Goal: Find specific page/section: Find specific page/section

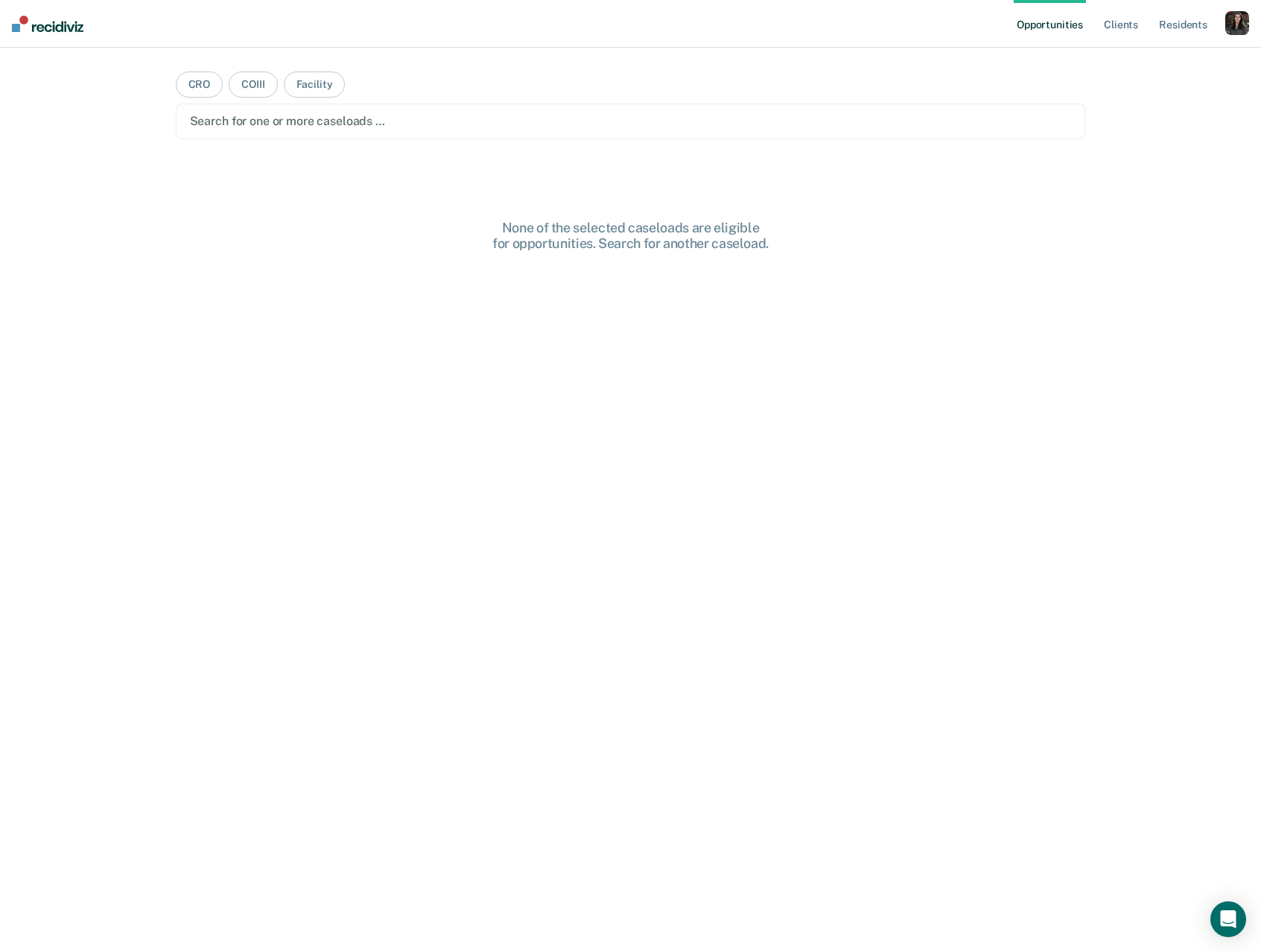
click at [1229, 27] on div "button" at bounding box center [1237, 23] width 24 height 24
click at [1158, 58] on link "Profile" at bounding box center [1177, 61] width 120 height 13
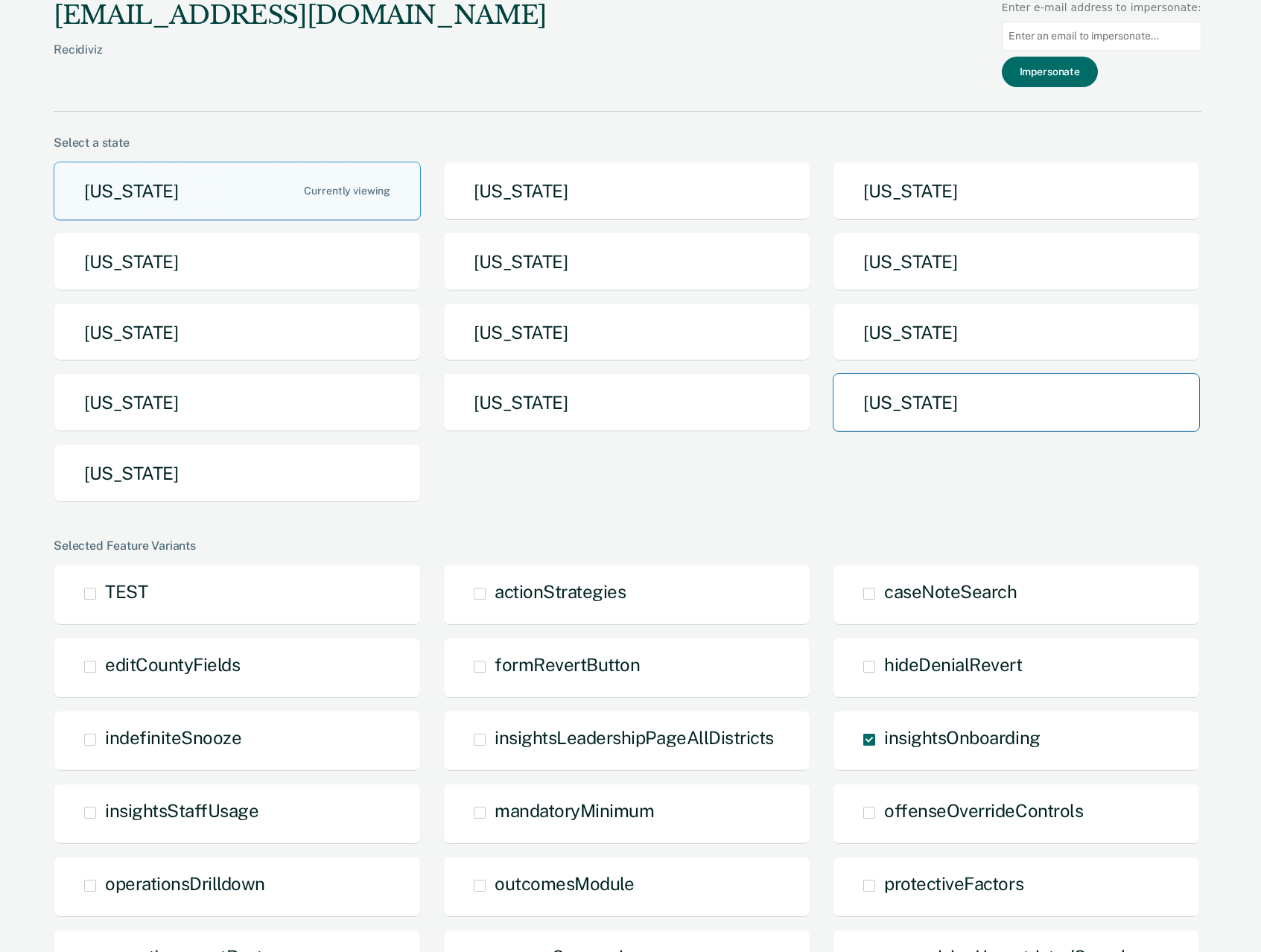
click at [970, 404] on button "[US_STATE]" at bounding box center [1016, 402] width 368 height 59
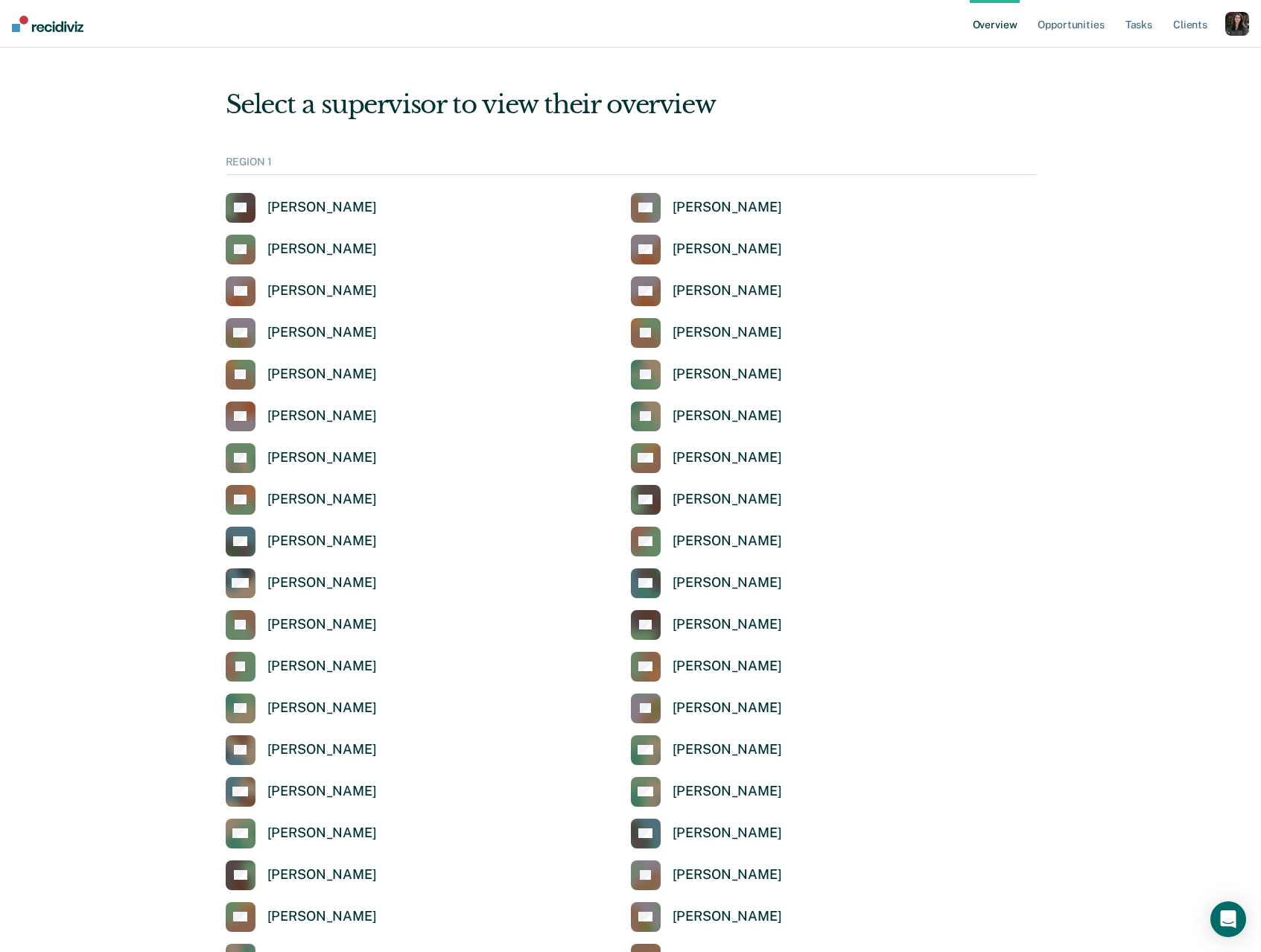
scroll to position [918, 0]
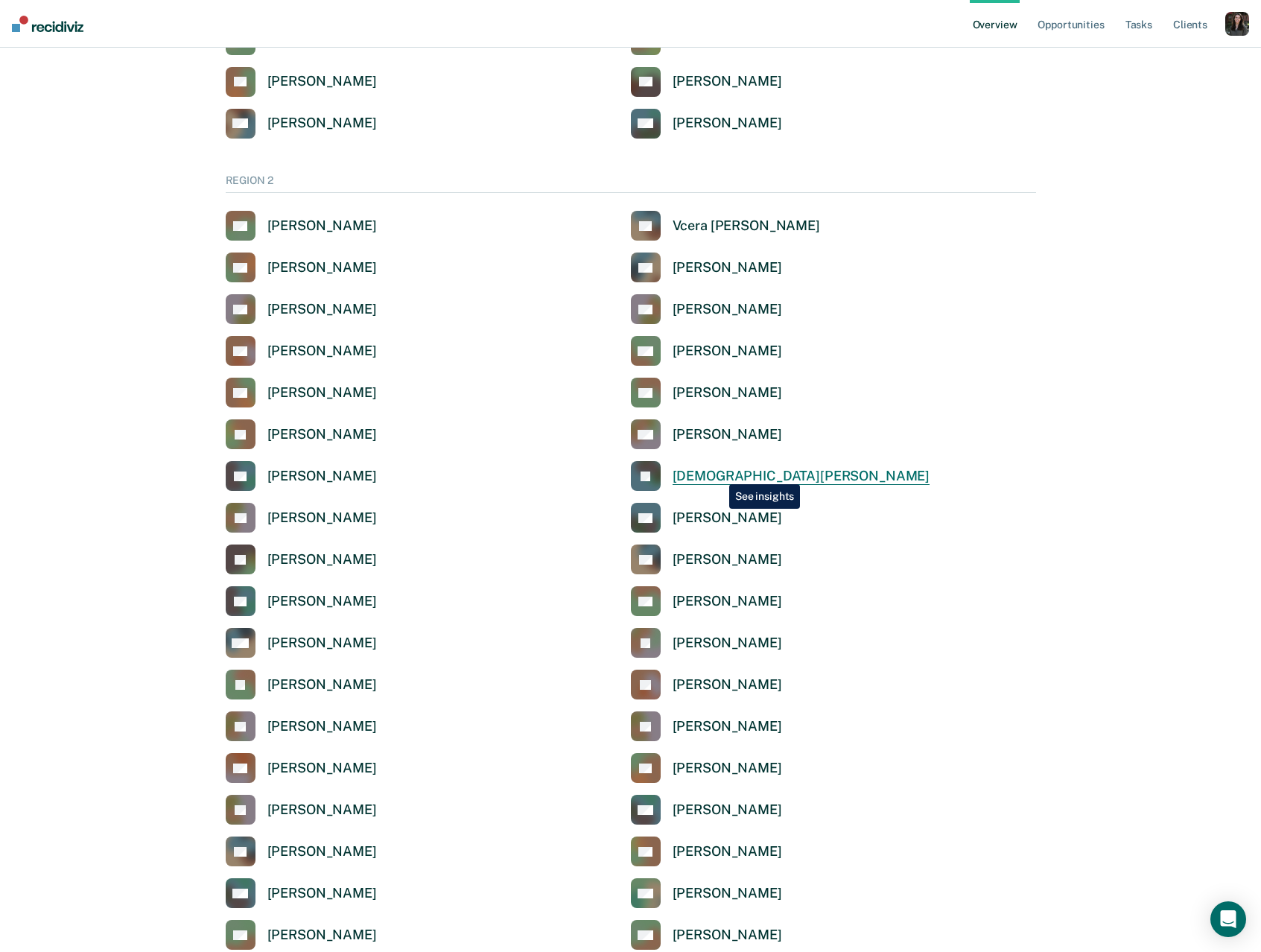
click at [718, 473] on div "[DEMOGRAPHIC_DATA][PERSON_NAME]" at bounding box center [802, 476] width 258 height 17
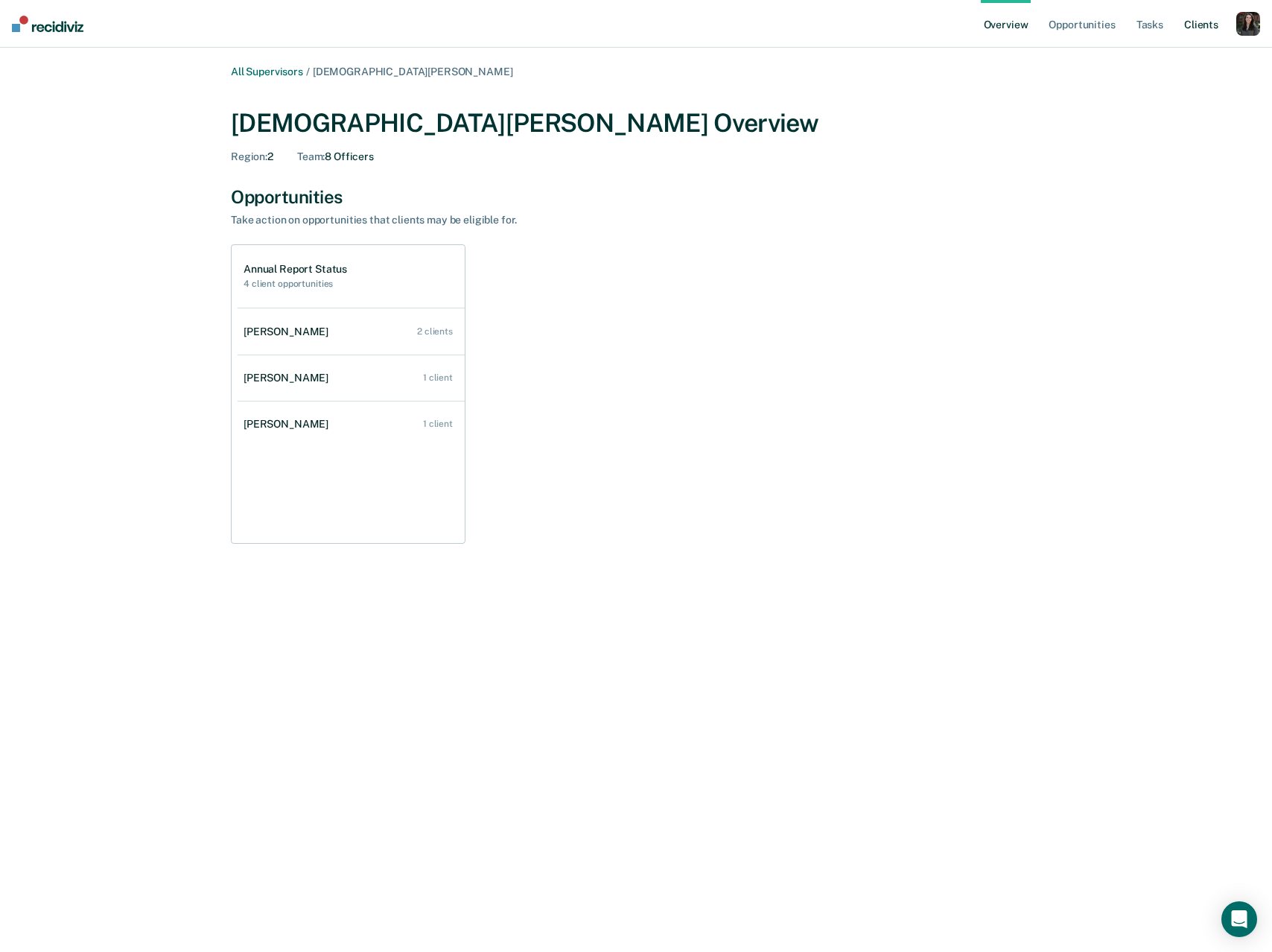
click at [1198, 25] on link "Client s" at bounding box center [1201, 24] width 40 height 48
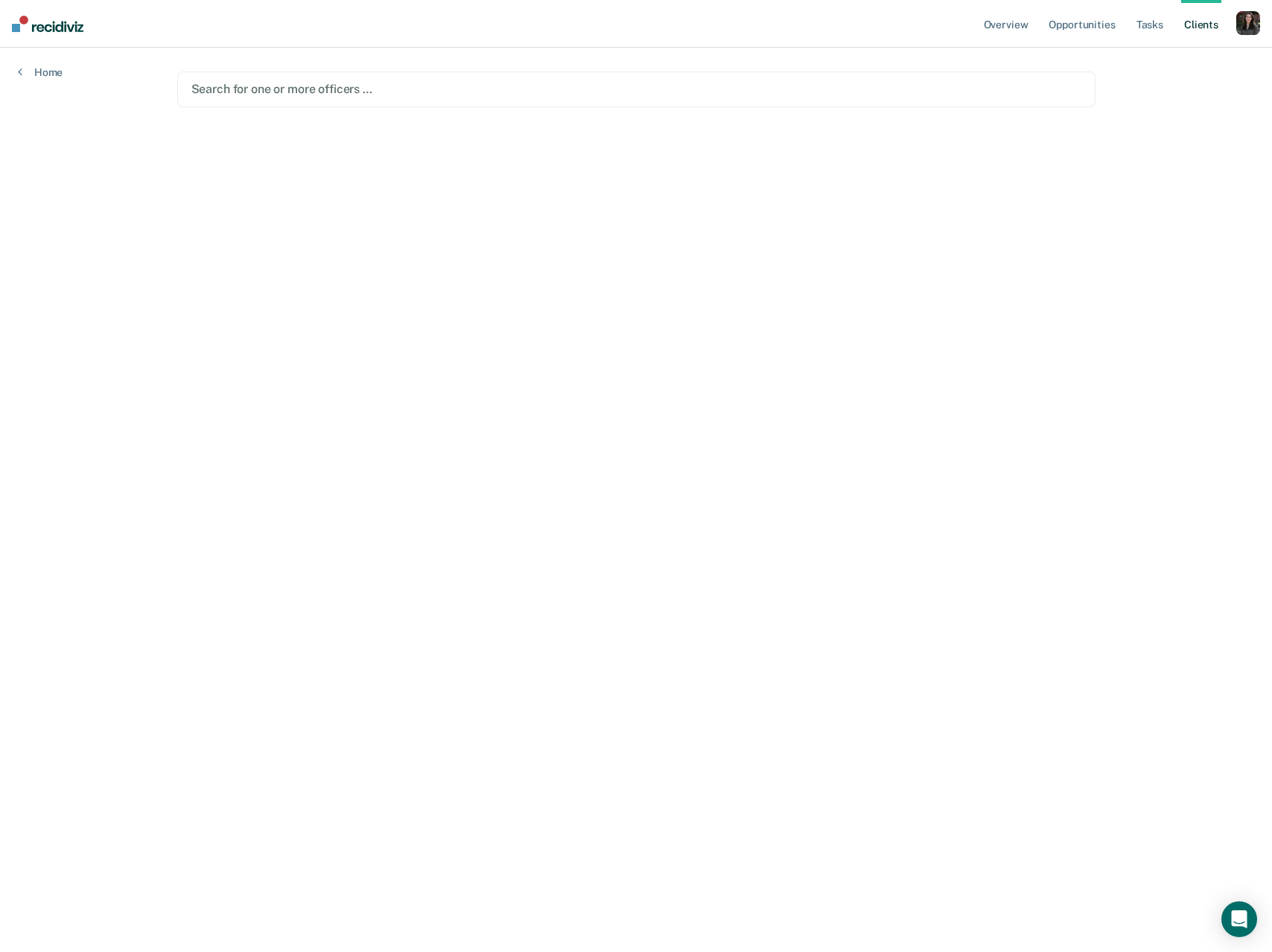
click at [1165, 189] on div "Overview Opportunities Tasks Client s Profile How it works Log Out Home Search …" at bounding box center [636, 476] width 1272 height 952
click at [646, 87] on div at bounding box center [636, 89] width 891 height 17
click at [1165, 158] on div "Overview Opportunities Tasks Client s Profile How it works Log Out Home Search …" at bounding box center [636, 476] width 1272 height 952
click at [1021, 13] on link "Overview" at bounding box center [1007, 24] width 51 height 48
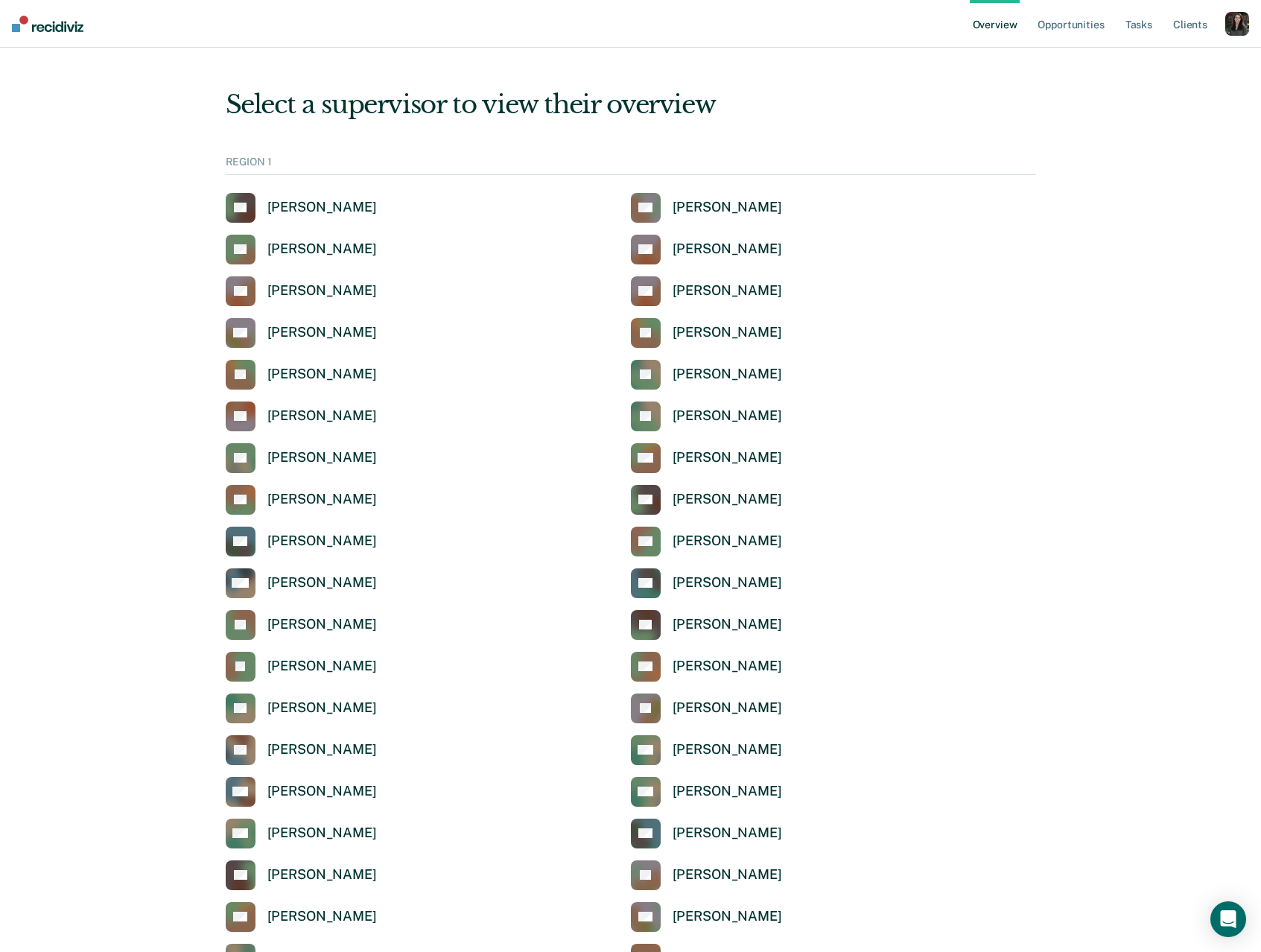
click at [1244, 24] on div "button" at bounding box center [1237, 24] width 24 height 24
click at [1139, 52] on div "Profile How it works Log Out" at bounding box center [1177, 78] width 143 height 73
click at [1140, 54] on link "Profile" at bounding box center [1177, 60] width 120 height 13
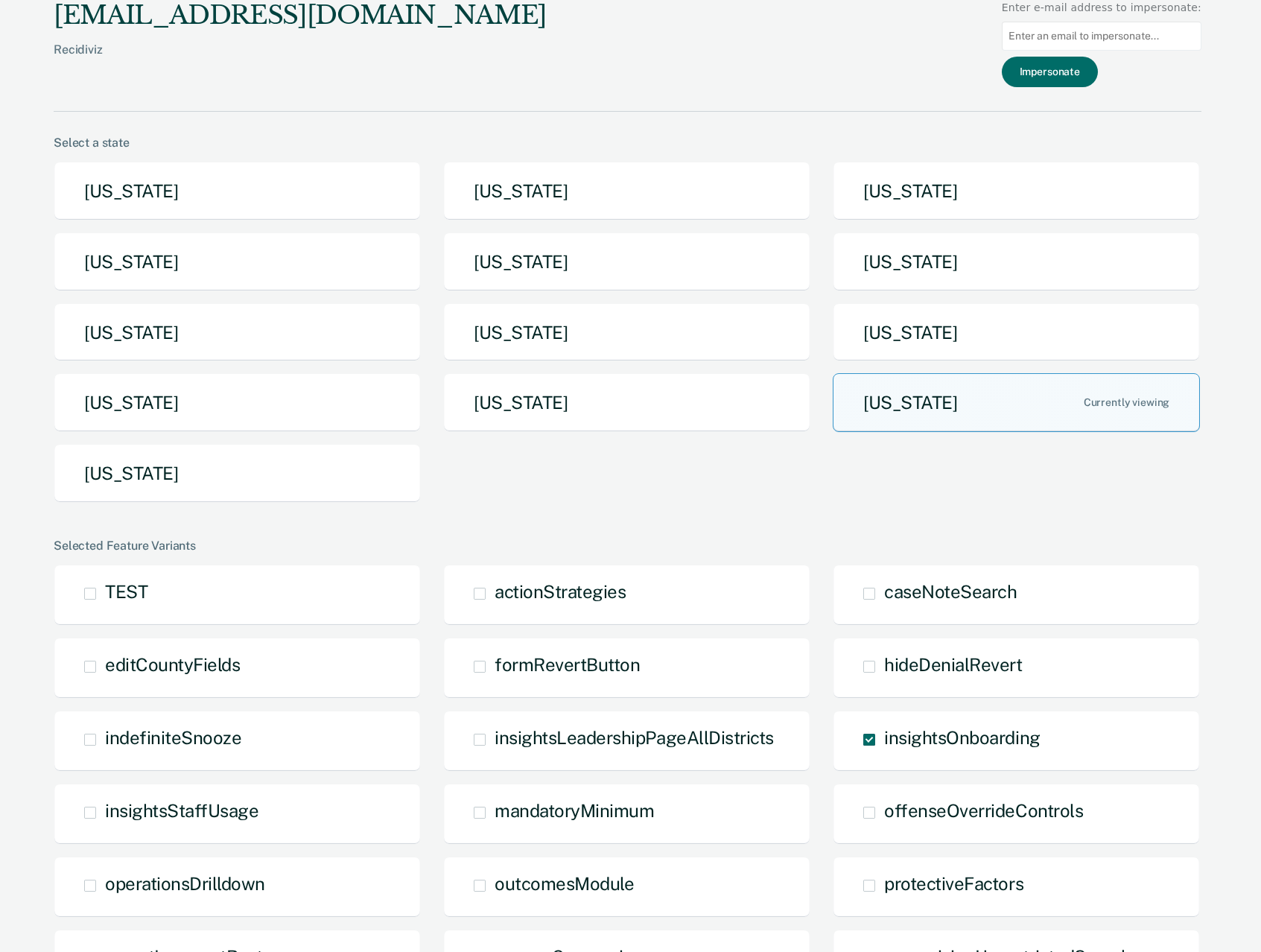
click at [1142, 35] on input at bounding box center [1102, 36] width 200 height 29
type input "jesus.faz@tdcj.texas.gov"
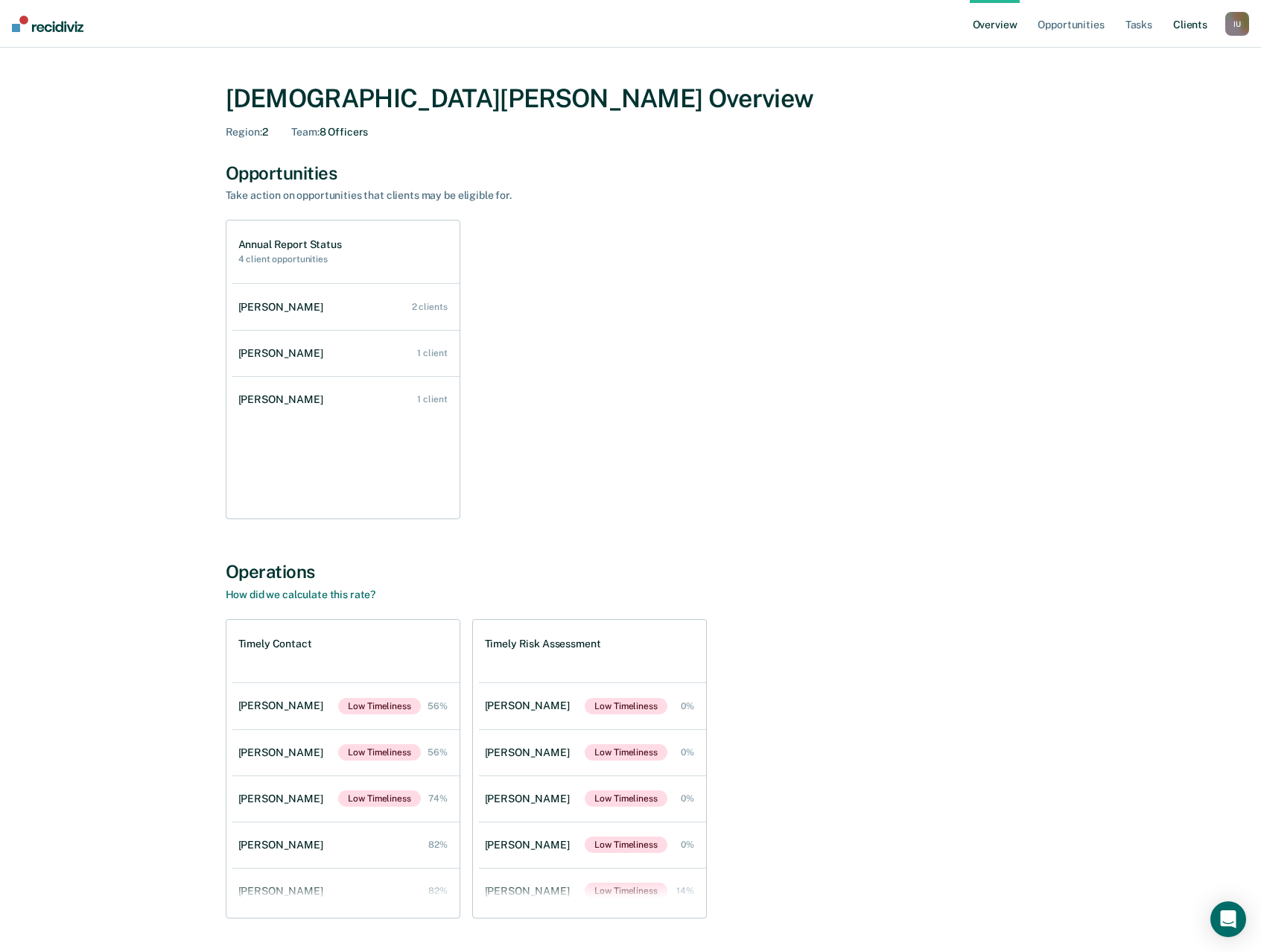
click at [1170, 33] on link "Client s" at bounding box center [1190, 24] width 40 height 48
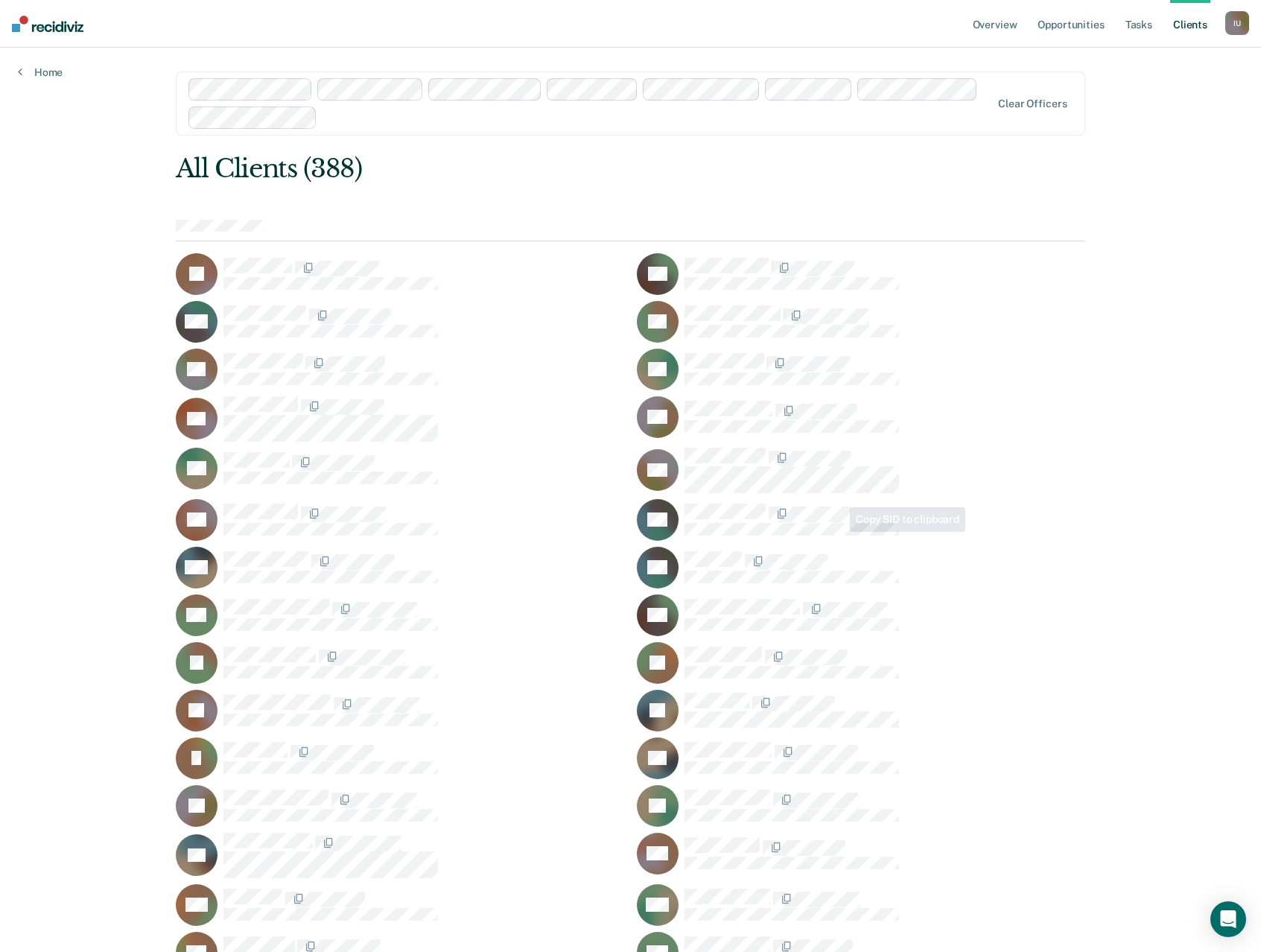
scroll to position [249, 0]
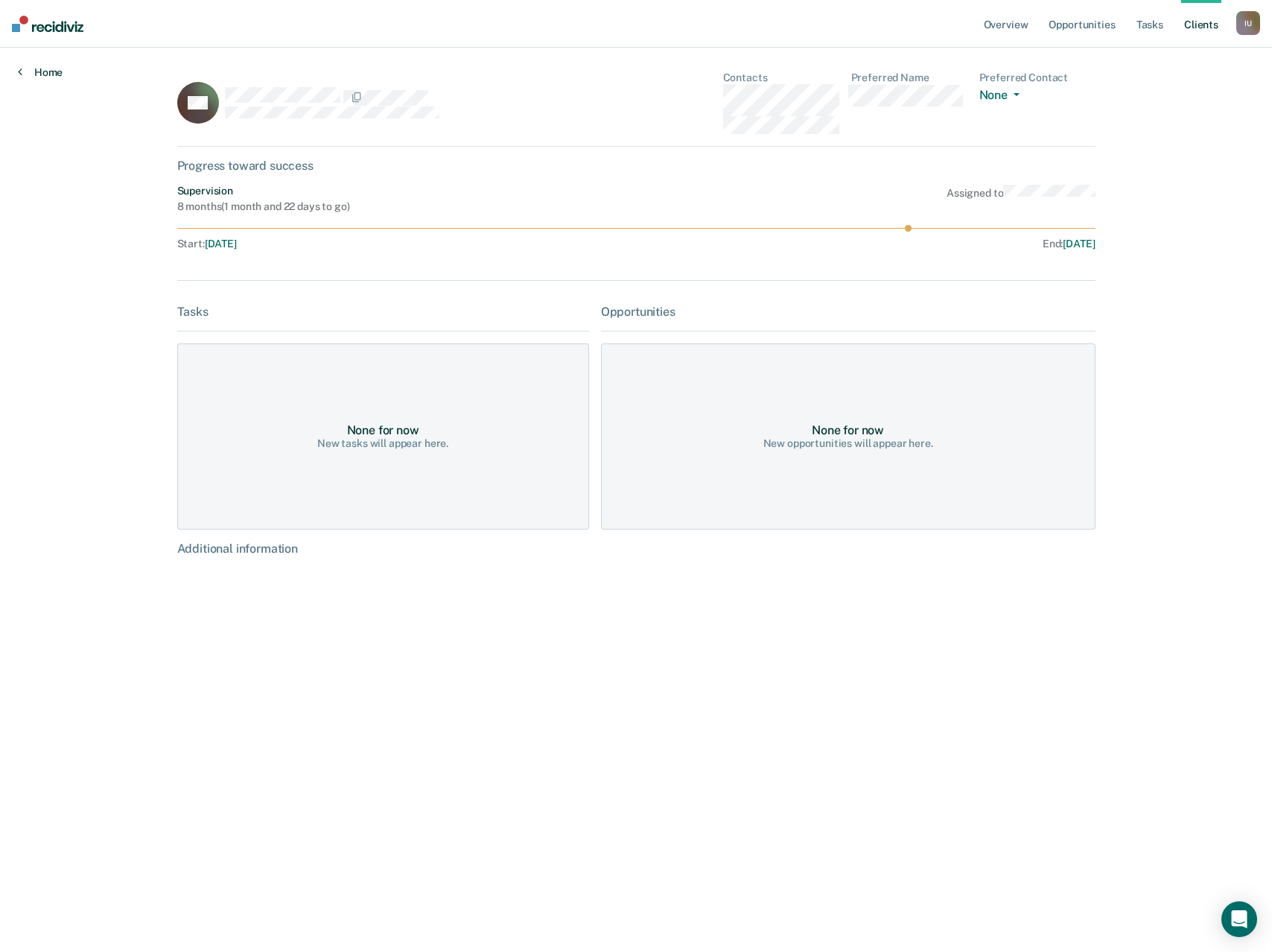
click at [34, 74] on link "Home" at bounding box center [40, 72] width 44 height 14
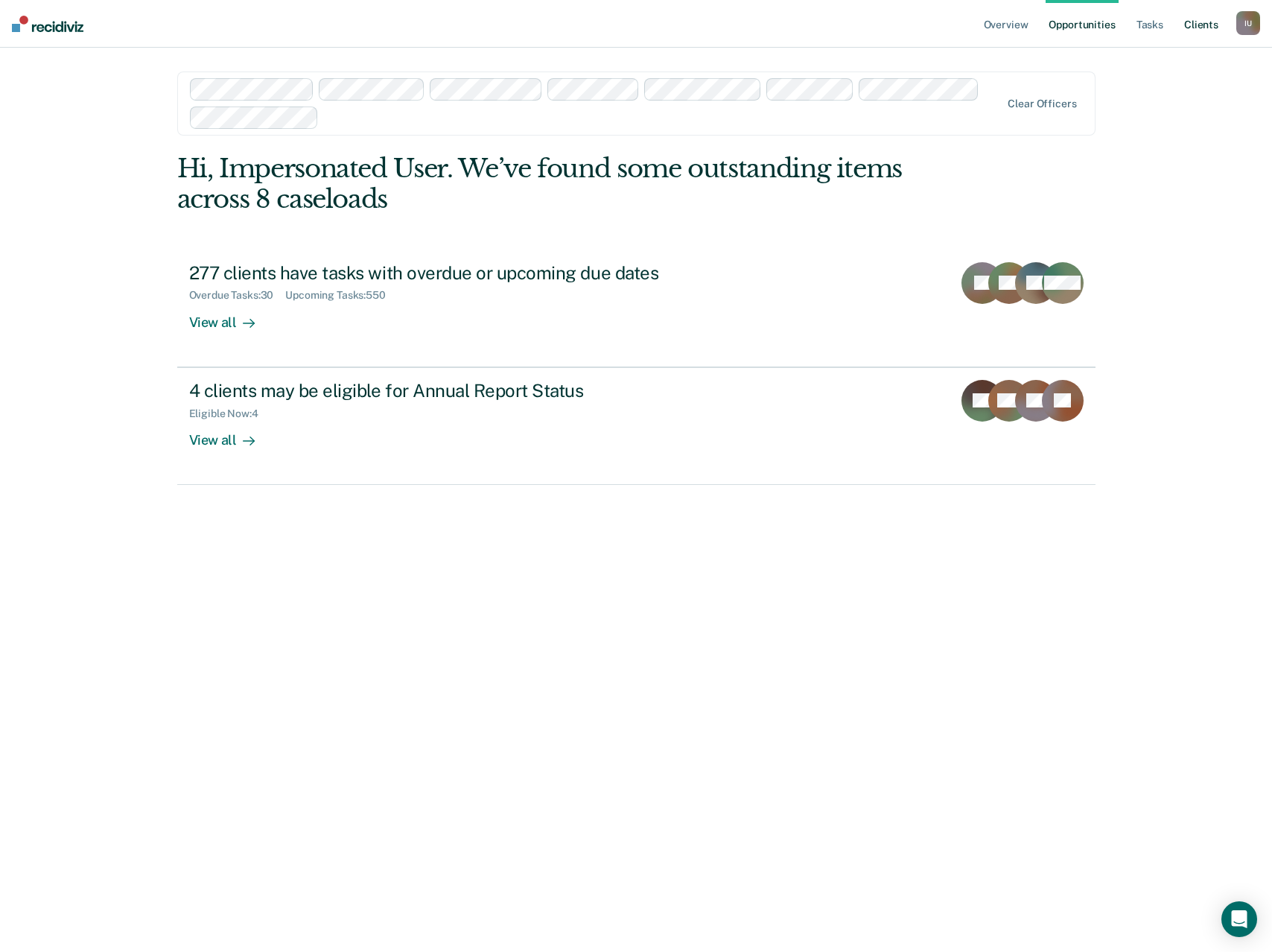
click at [1195, 29] on link "Client s" at bounding box center [1201, 24] width 40 height 48
